Goal: Task Accomplishment & Management: Manage account settings

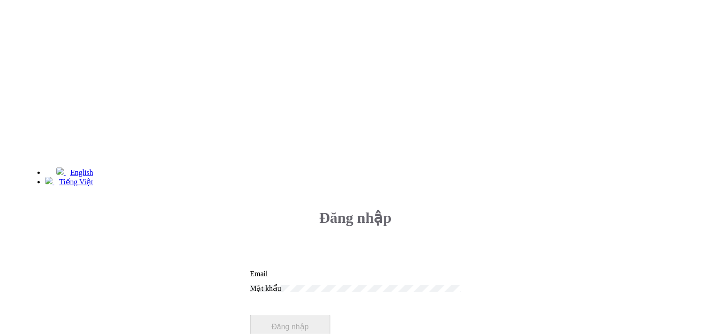
type input "[EMAIL_ADDRESS][DOMAIN_NAME]"
drag, startPoint x: 445, startPoint y: 119, endPoint x: 352, endPoint y: 118, distance: 92.9
click at [352, 194] on div "Đăng nhập [EMAIL_ADDRESS][DOMAIN_NAME] Email Mật khẩu Đăng nhập Quên mật khẩu?" at bounding box center [355, 306] width 659 height 224
click at [288, 137] on div "English Tiếng Việt Đăng nhập [EMAIL_ADDRESS][DOMAIN_NAME] Email Mật khẩu" at bounding box center [356, 288] width 704 height 303
type input "[EMAIL_ADDRESS][DOMAIN_NAME]"
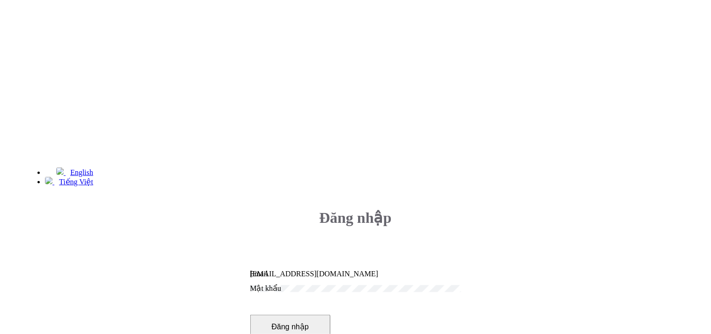
drag, startPoint x: 447, startPoint y: 121, endPoint x: 357, endPoint y: 129, distance: 90.4
click at [357, 194] on div "Đăng nhập [EMAIL_ADDRESS][DOMAIN_NAME] Email Mật khẩu Đăng nhập Quên mật khẩu?" at bounding box center [355, 306] width 659 height 224
type input "[EMAIL_ADDRESS][DOMAIN_NAME]"
click at [453, 270] on input "[EMAIL_ADDRESS][DOMAIN_NAME]" at bounding box center [355, 274] width 211 height 8
drag, startPoint x: 402, startPoint y: 117, endPoint x: 359, endPoint y: 118, distance: 43.2
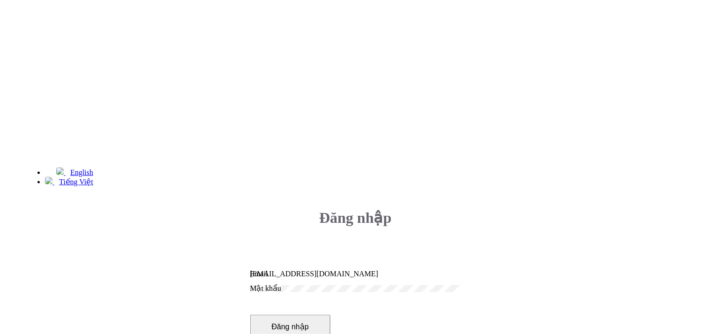
click at [359, 194] on div "Đăng nhập [EMAIL_ADDRESS][DOMAIN_NAME] Email Mật khẩu Đăng nhập Quên mật khẩu?" at bounding box center [355, 306] width 659 height 224
